Goal: Find contact information: Find contact information

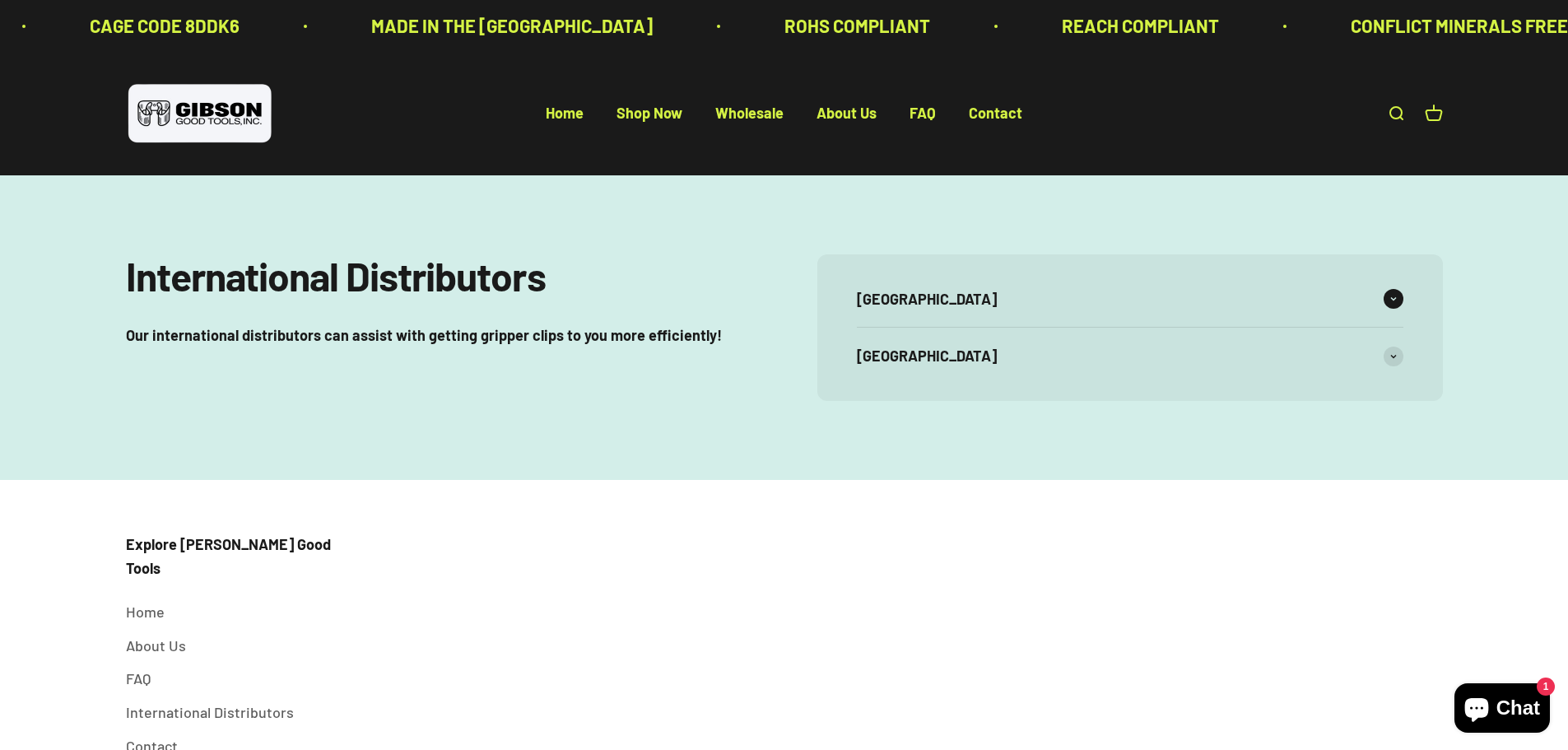
click at [1390, 308] on span at bounding box center [1393, 298] width 20 height 20
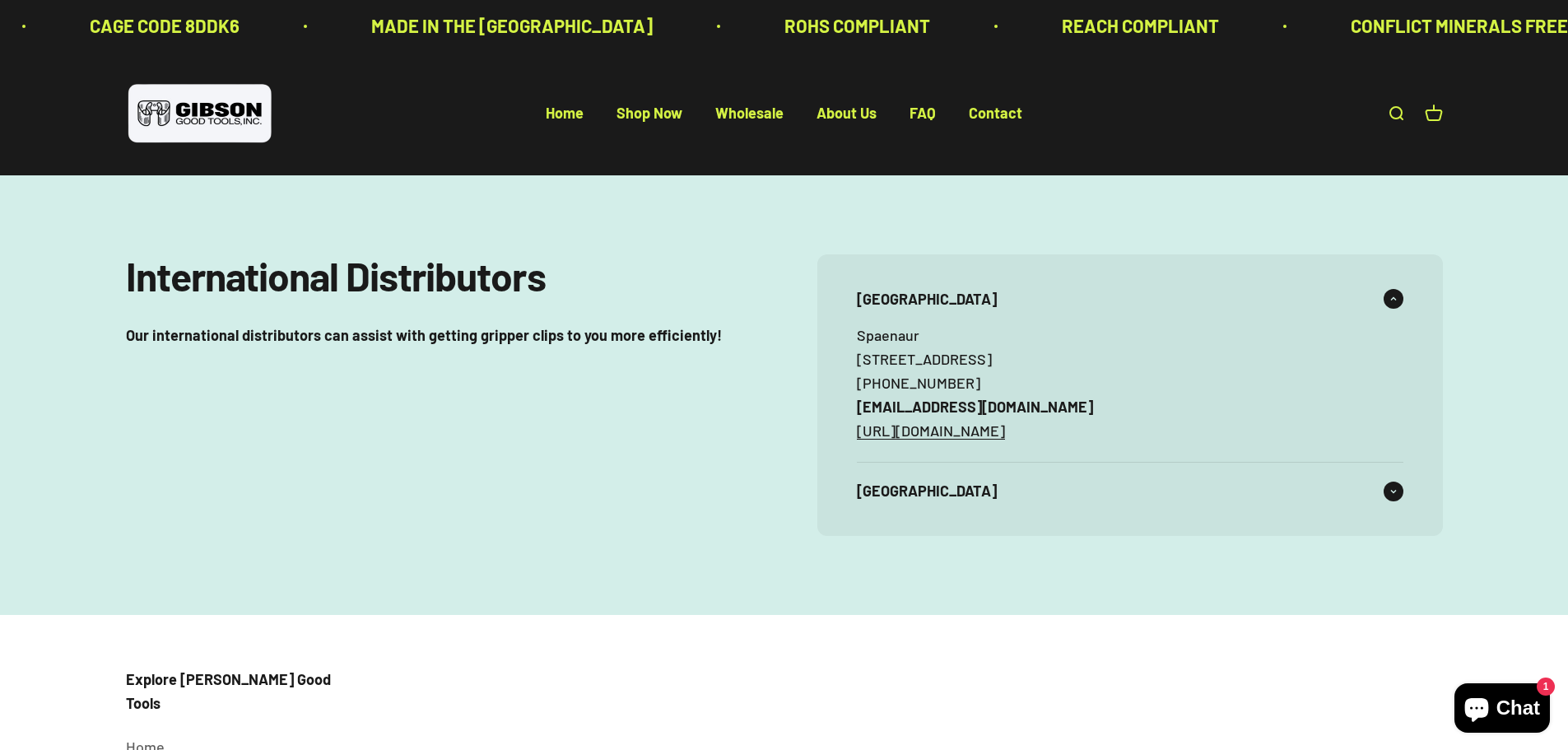
click at [1396, 508] on div "[GEOGRAPHIC_DATA]" at bounding box center [1130, 491] width 546 height 57
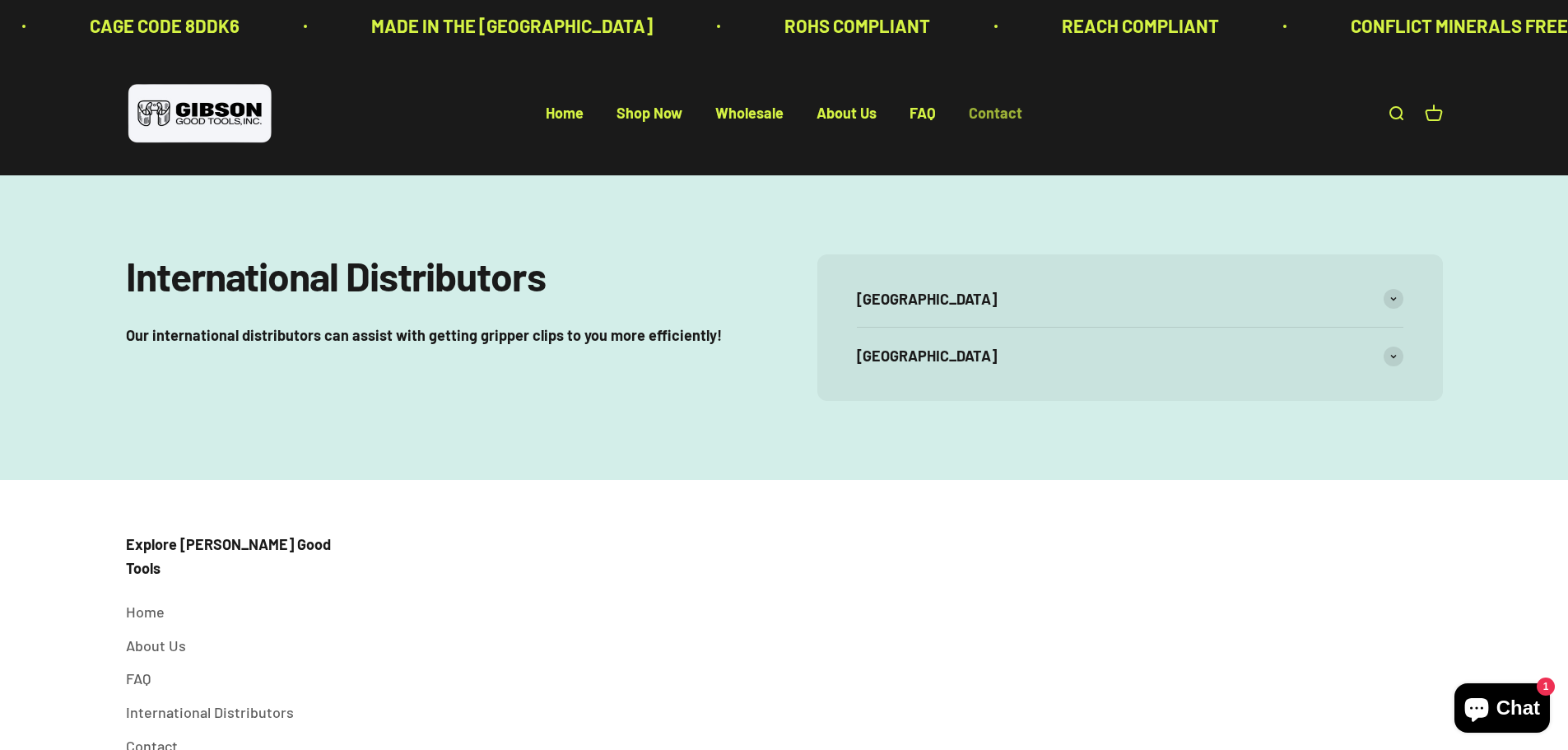
click at [975, 113] on link "Contact" at bounding box center [995, 113] width 53 height 18
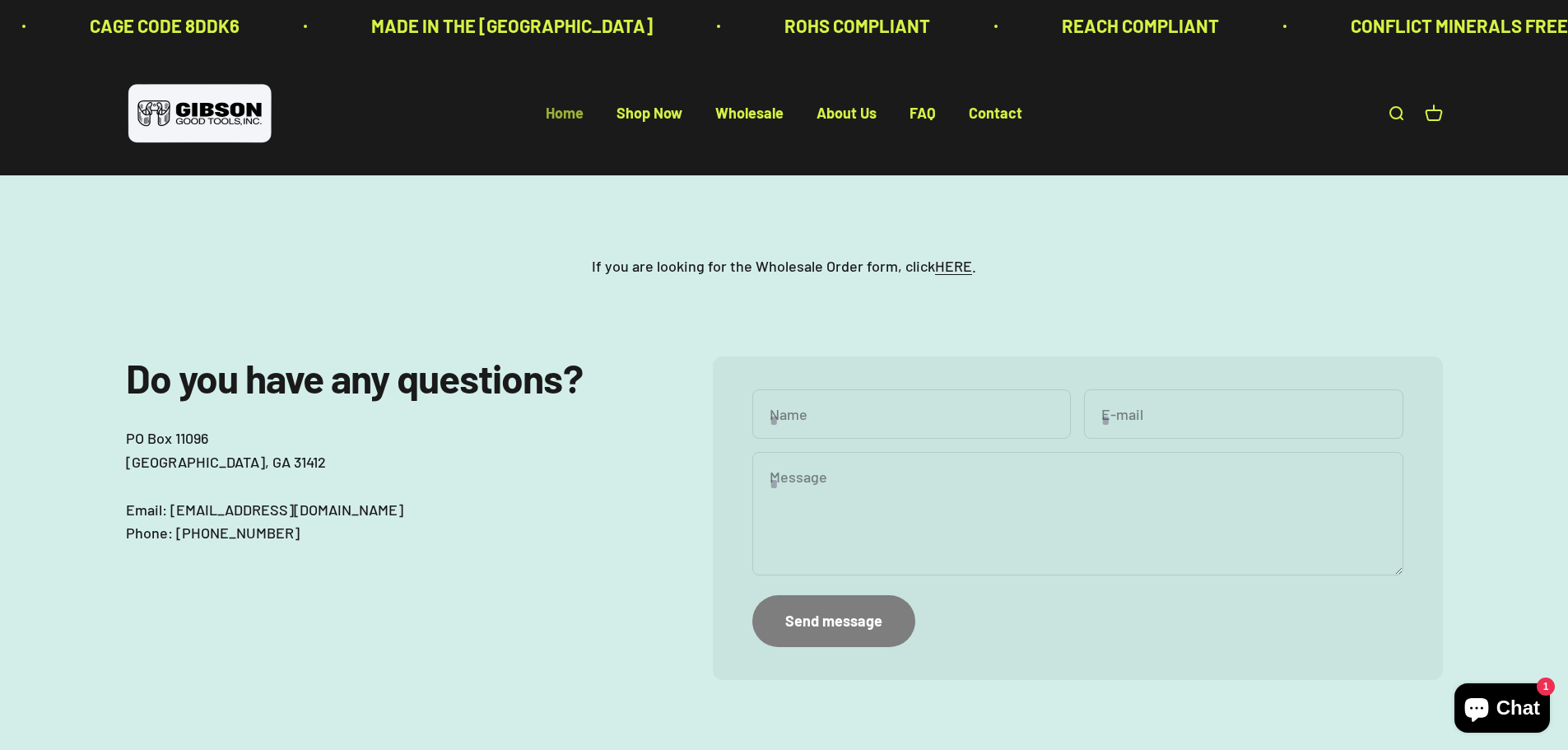
click at [559, 113] on link "Home" at bounding box center [565, 113] width 37 height 18
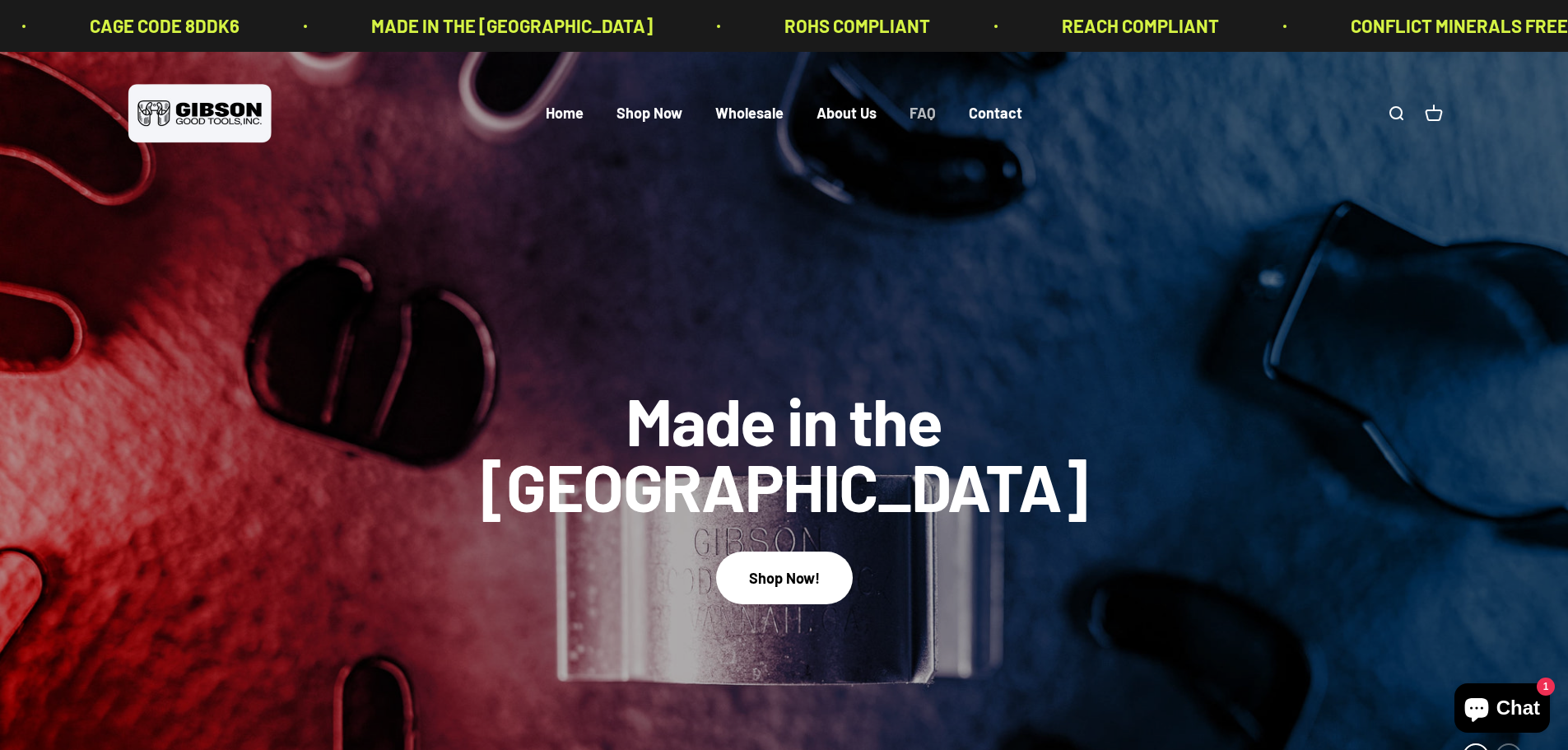
click at [925, 110] on link "FAQ" at bounding box center [923, 113] width 27 height 18
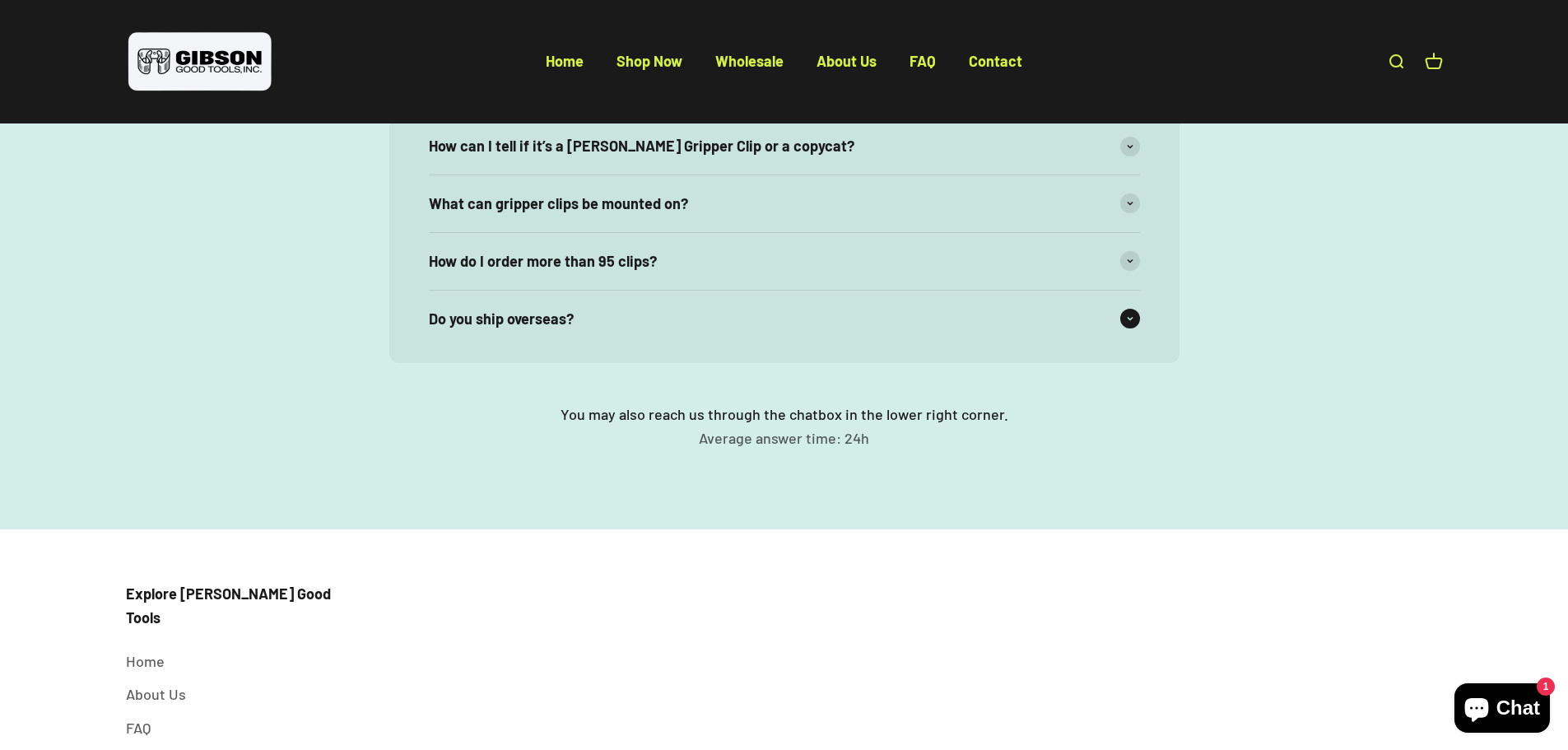
scroll to position [412, 0]
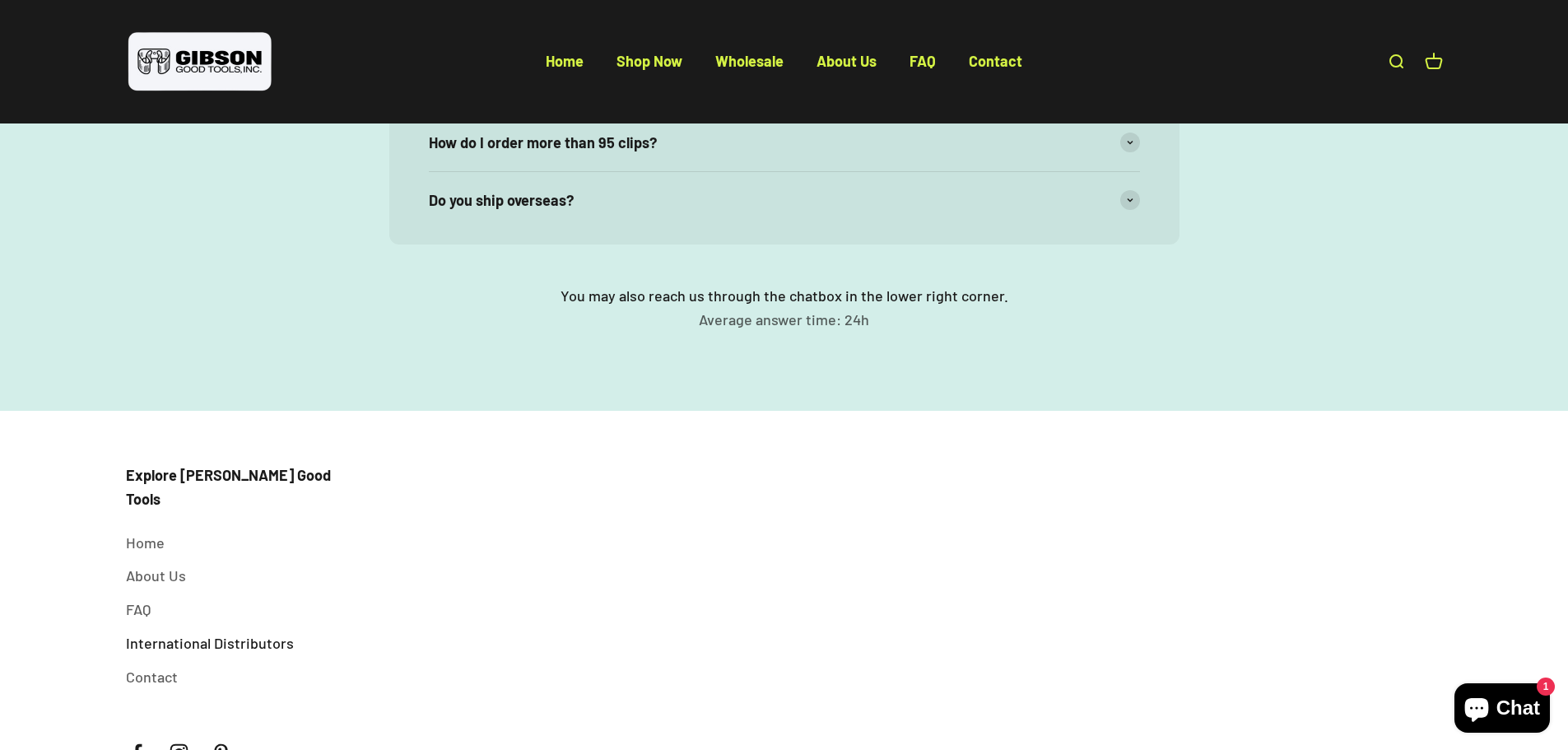
click at [204, 632] on link "International Distributors" at bounding box center [209, 643] width 167 height 24
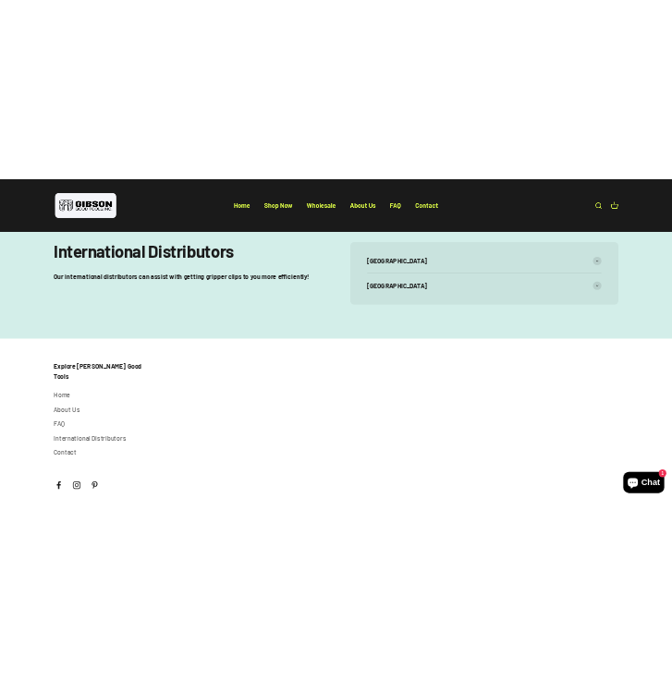
scroll to position [9, 0]
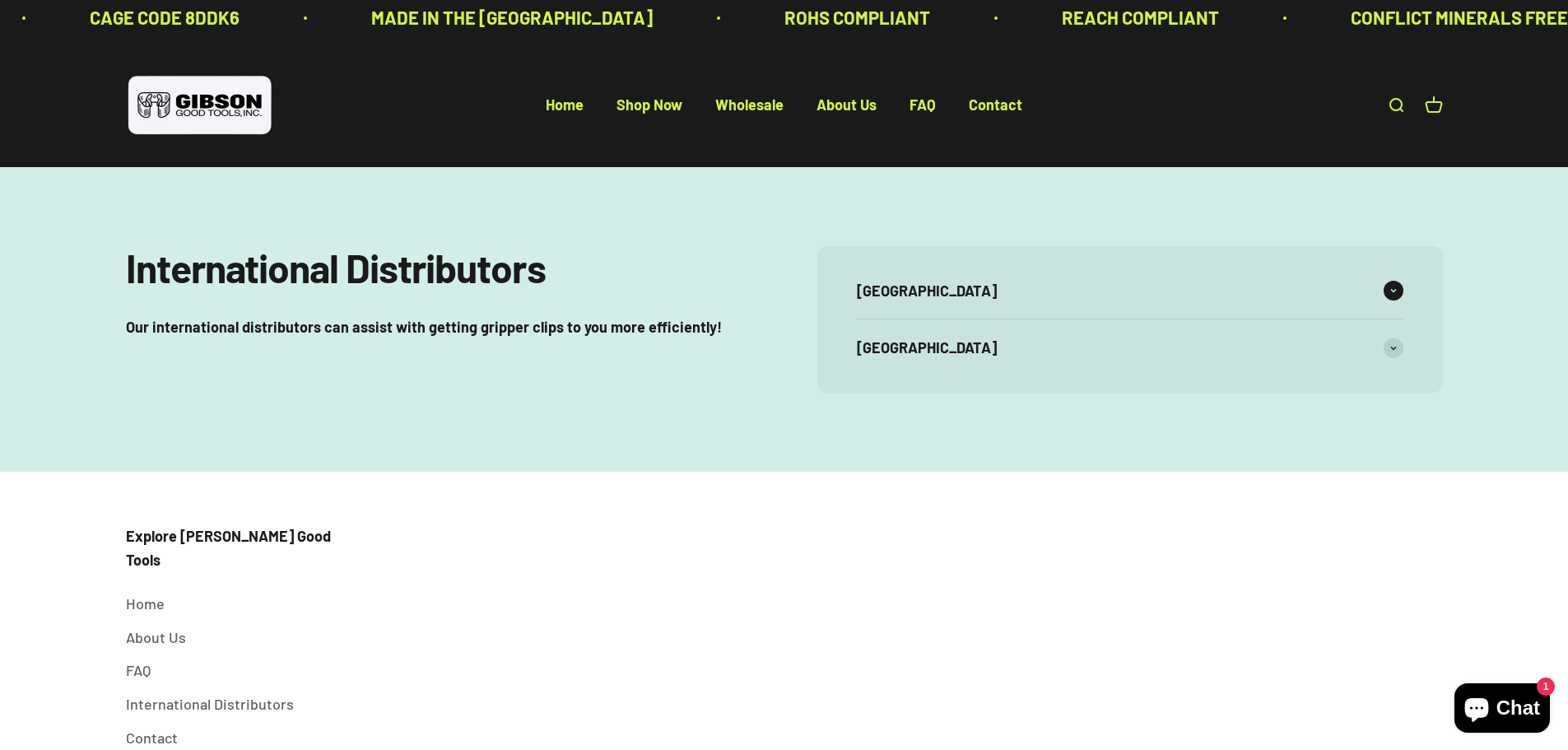
click at [1390, 286] on span at bounding box center [1393, 290] width 20 height 20
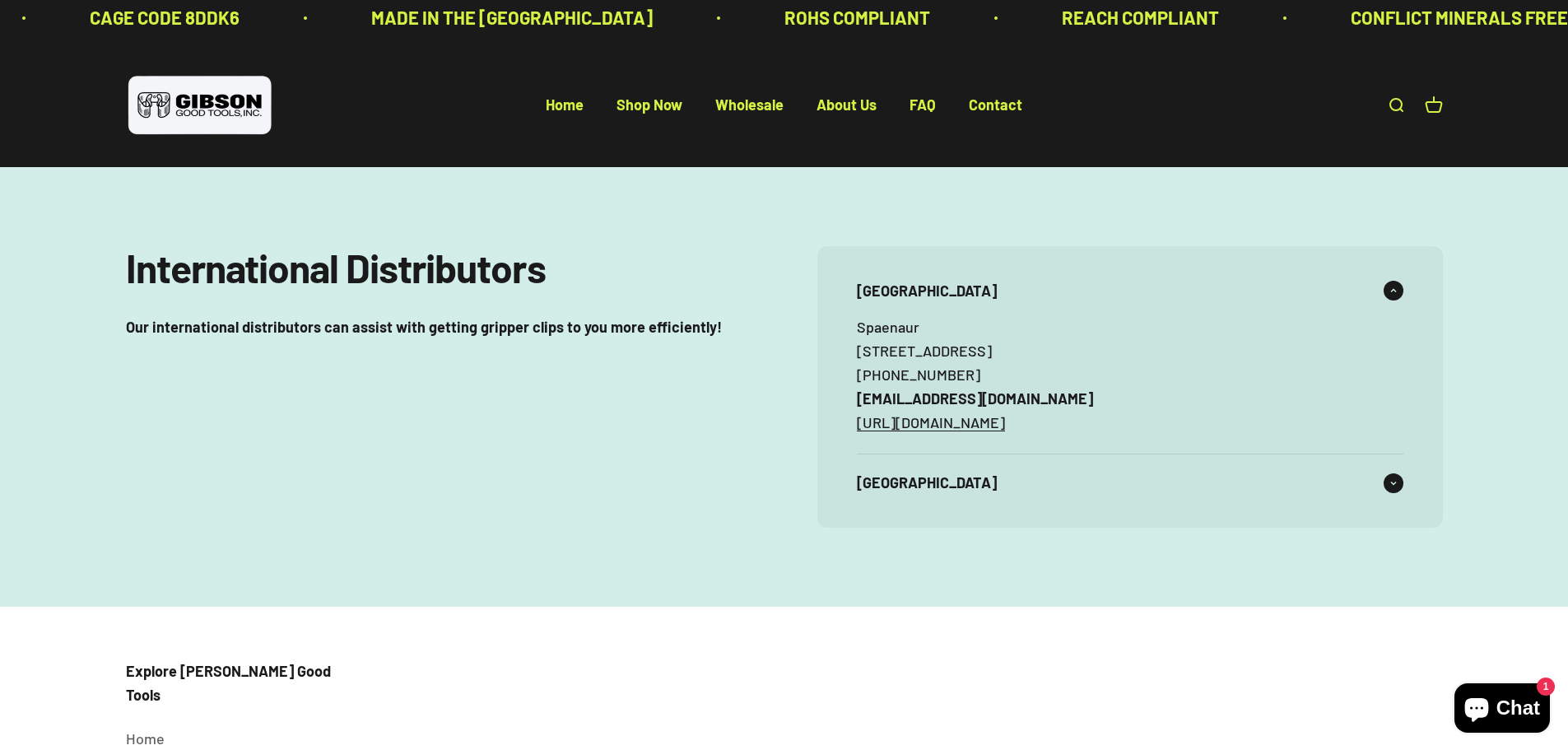
click at [1384, 483] on span at bounding box center [1393, 483] width 20 height 20
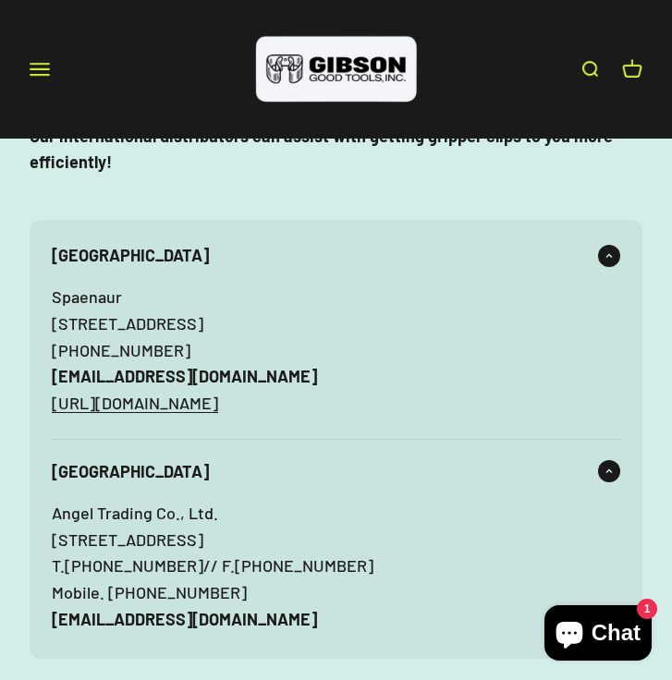
scroll to position [194, 0]
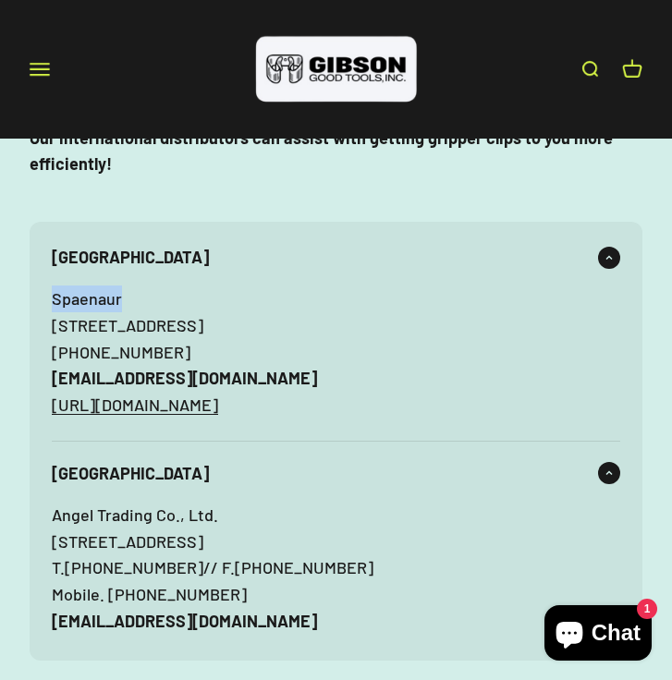
drag, startPoint x: 125, startPoint y: 301, endPoint x: 44, endPoint y: 299, distance: 80.4
click at [44, 299] on div "Canada Spaenaur 815 Victoria St N, Kitchener, ON N2B 3C3, Canada +1 519-744-352…" at bounding box center [336, 441] width 613 height 439
copy p "Spaenaur"
drag, startPoint x: 145, startPoint y: 478, endPoint x: 47, endPoint y: 476, distance: 97.9
click at [47, 476] on div "Canada Spaenaur 815 Victoria St N, Kitchener, ON N2B 3C3, Canada +1 519-744-352…" at bounding box center [336, 441] width 613 height 439
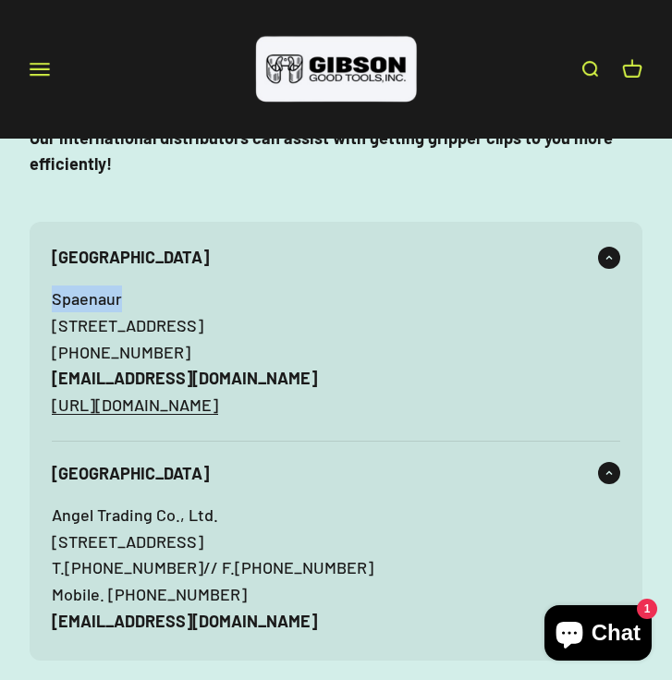
drag, startPoint x: 318, startPoint y: 483, endPoint x: 24, endPoint y: 468, distance: 294.2
click at [24, 468] on div "International Distributors Our international distributors can assist with getti…" at bounding box center [336, 361] width 672 height 717
click at [457, 189] on div "International Distributors Our international distributors can assist with getti…" at bounding box center [336, 361] width 613 height 599
drag, startPoint x: 52, startPoint y: 469, endPoint x: 152, endPoint y: 467, distance: 99.8
click at [152, 467] on div "Canada Spaenaur 815 Victoria St N, Kitchener, ON N2B 3C3, Canada +1 519-744-352…" at bounding box center [336, 441] width 613 height 439
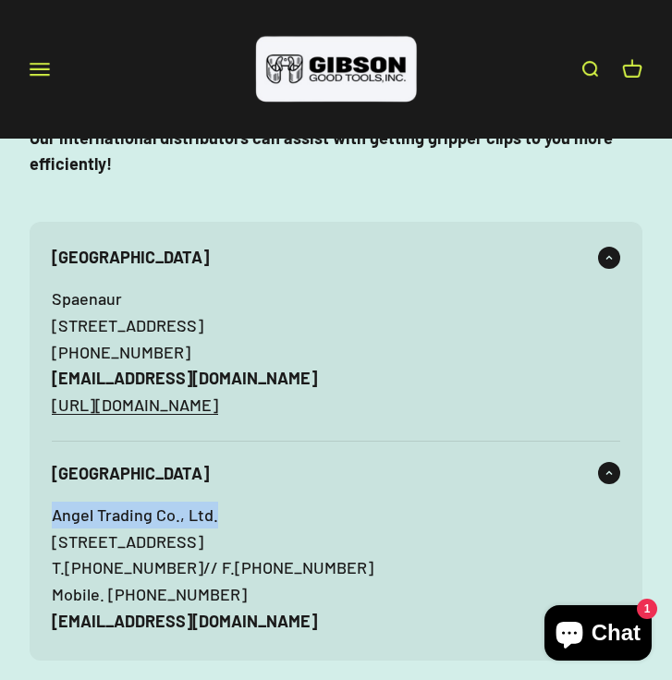
drag, startPoint x: 259, startPoint y: 522, endPoint x: 24, endPoint y: 513, distance: 234.8
click at [24, 513] on div "International Distributors Our international distributors can assist with getti…" at bounding box center [336, 361] width 672 height 717
copy p "Angel Trading Co., Ltd."
drag, startPoint x: 538, startPoint y: 413, endPoint x: 24, endPoint y: 407, distance: 513.7
click at [24, 407] on div "International Distributors Our international distributors can assist with getti…" at bounding box center [336, 361] width 672 height 717
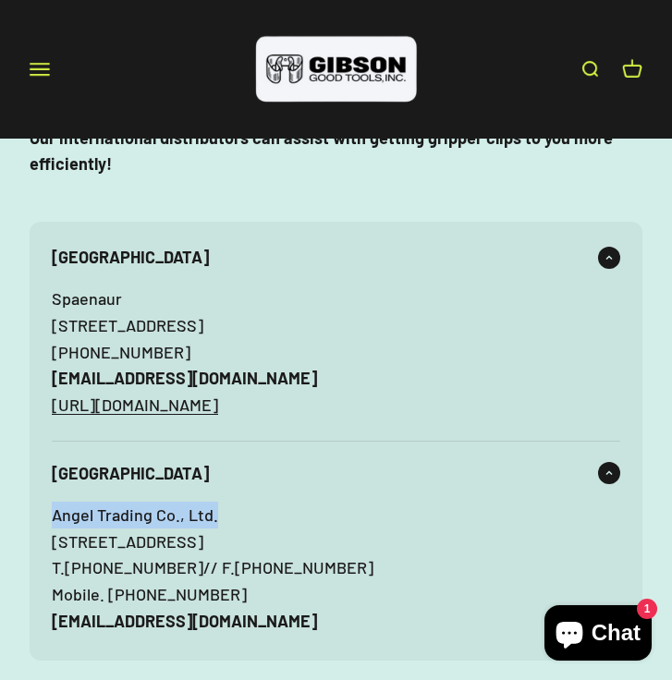
copy link "https://www.spaenaur.com/media/ecatalog/F16/index.html"
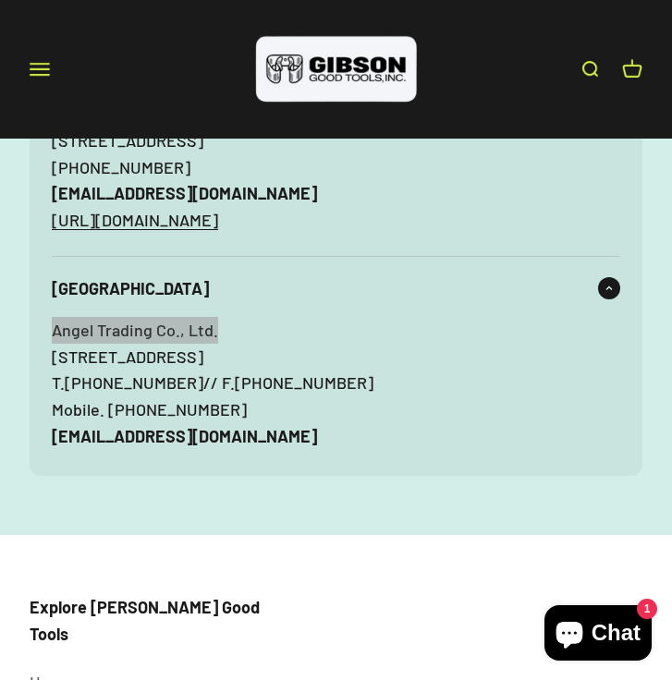
scroll to position [286, 0]
